Goal: Task Accomplishment & Management: Complete application form

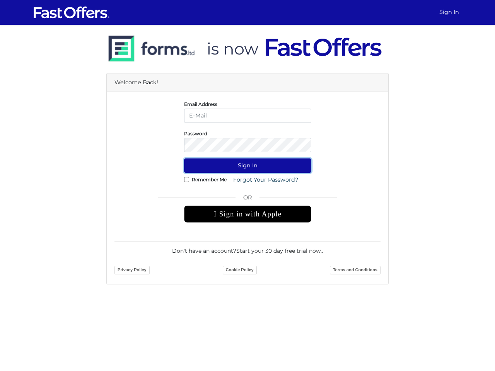
click at [247, 165] on button "Sign In" at bounding box center [247, 165] width 127 height 14
click at [247, 214] on div " Sign in with Apple" at bounding box center [247, 214] width 127 height 17
